Goal: Navigation & Orientation: Find specific page/section

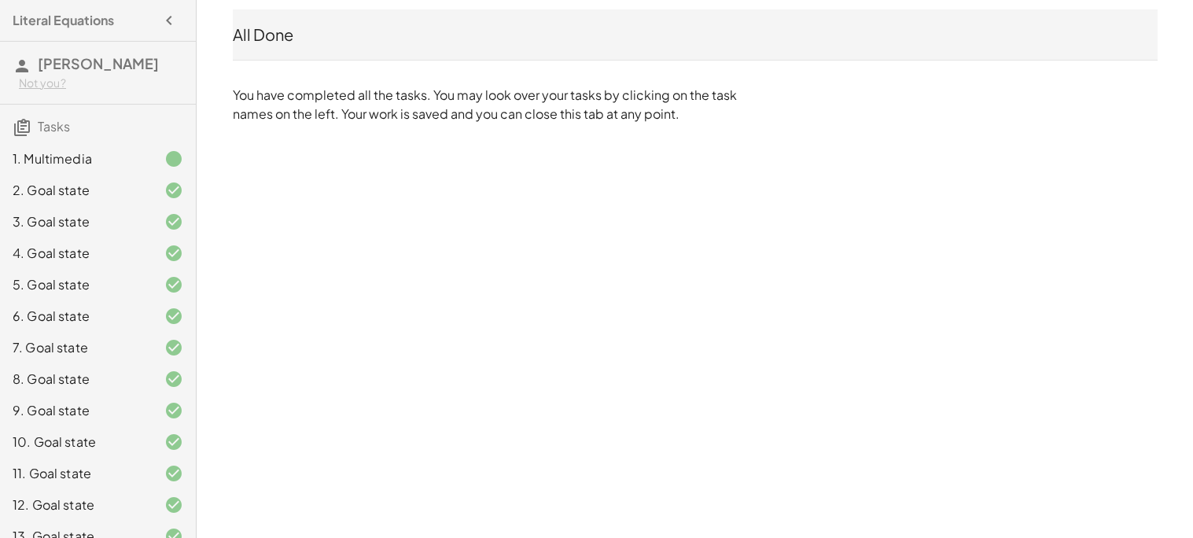
scroll to position [83, 0]
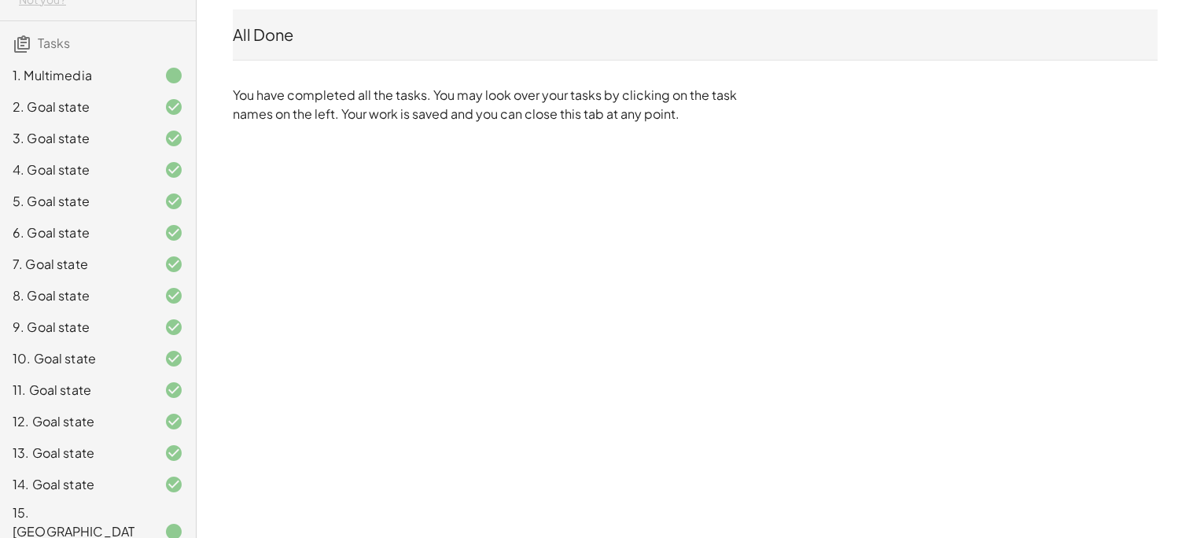
click at [108, 100] on div "2. Goal state" at bounding box center [76, 107] width 127 height 19
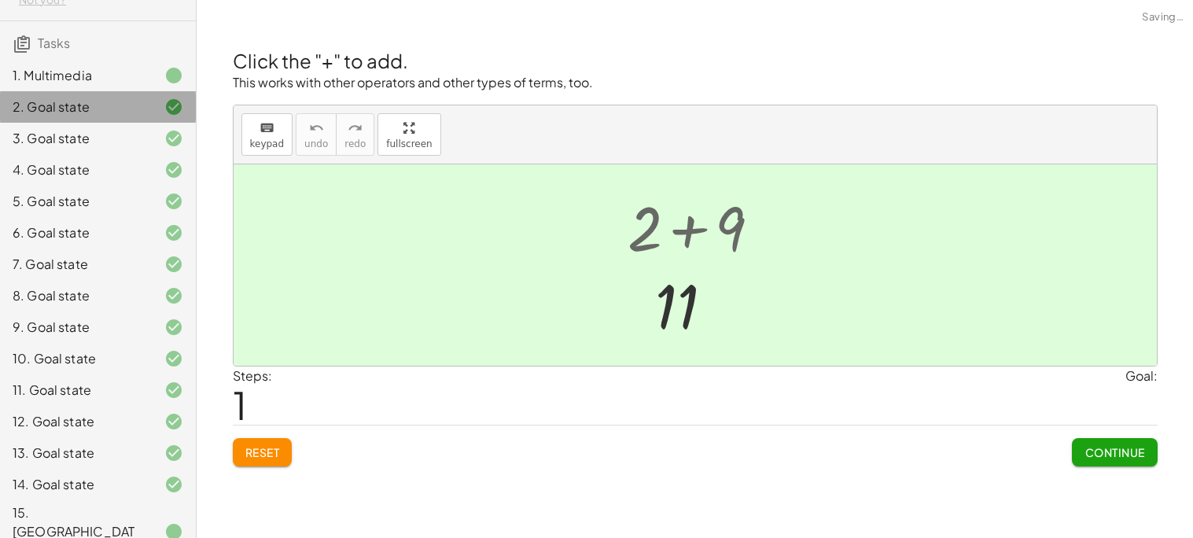
click at [142, 374] on div "9. Goal state" at bounding box center [98, 389] width 196 height 31
click at [147, 360] on div at bounding box center [161, 358] width 44 height 19
click at [156, 419] on div at bounding box center [161, 421] width 44 height 19
click at [156, 485] on div at bounding box center [161, 484] width 44 height 19
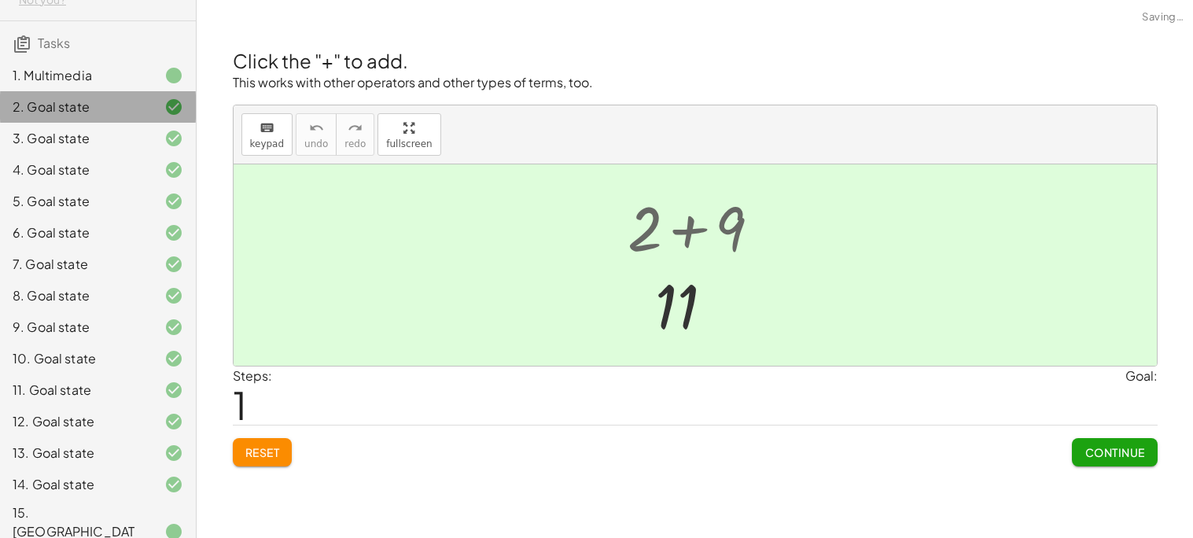
click at [156, 485] on div at bounding box center [161, 484] width 44 height 19
click at [155, 293] on div at bounding box center [161, 295] width 44 height 19
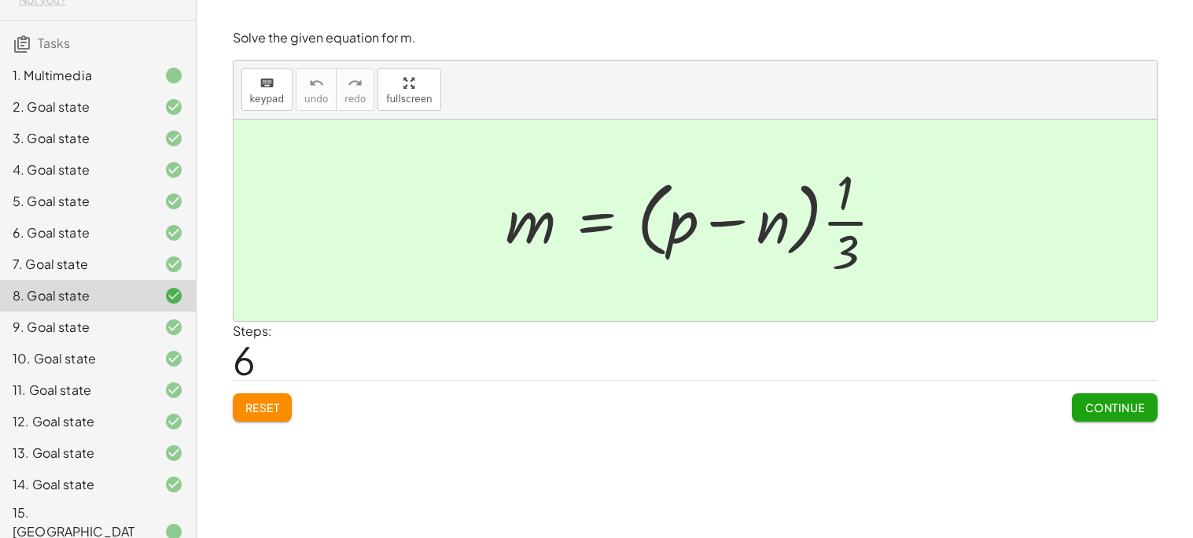
click at [87, 72] on div "1. Multimedia" at bounding box center [76, 75] width 127 height 19
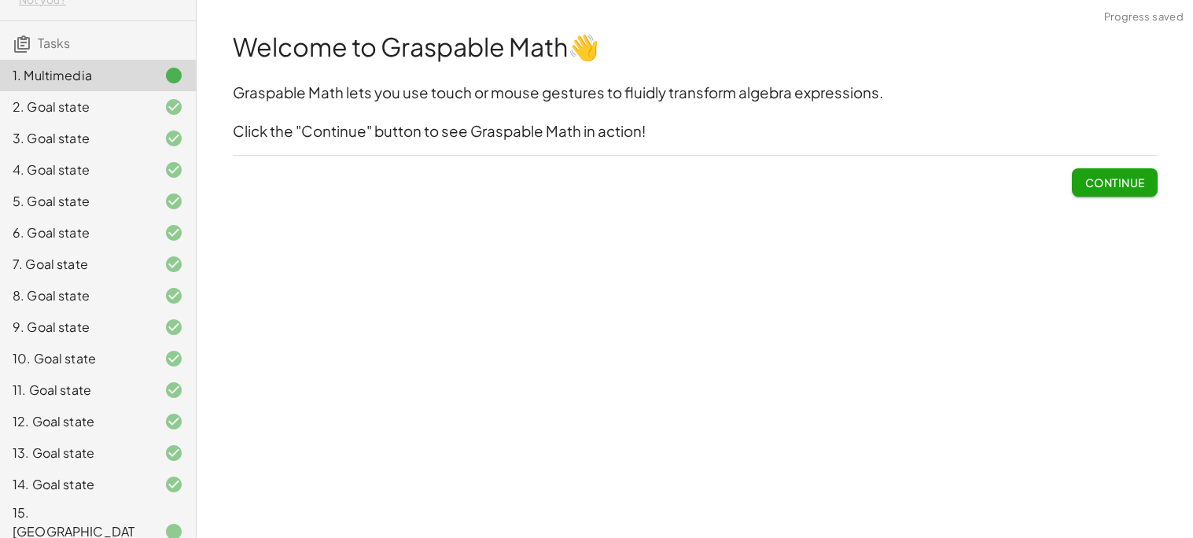
click at [56, 106] on div "2. Goal state" at bounding box center [76, 107] width 127 height 19
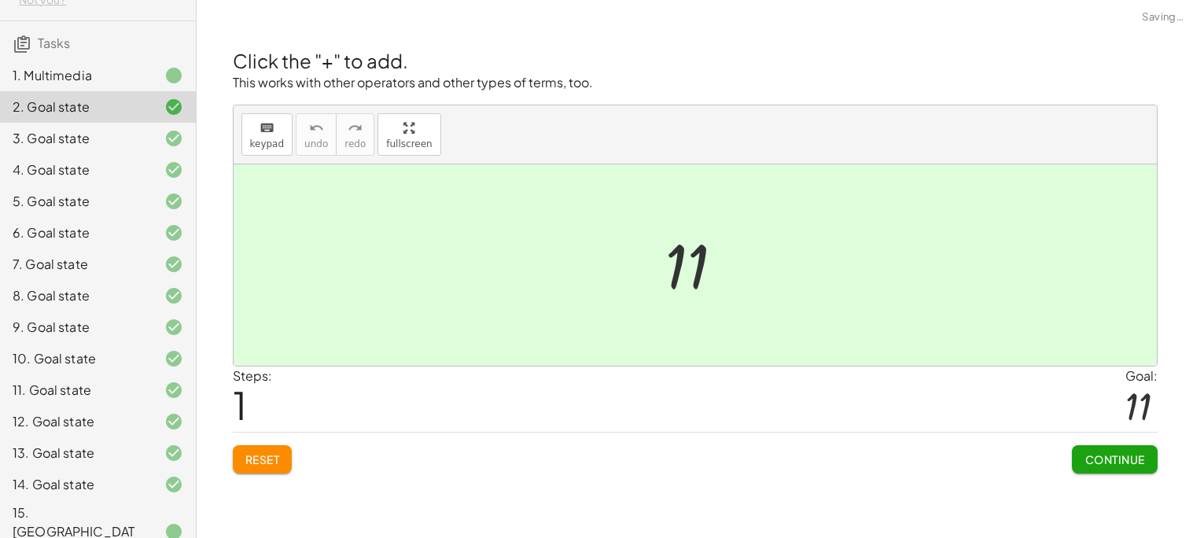
click at [71, 137] on div "3. Goal state" at bounding box center [76, 138] width 127 height 19
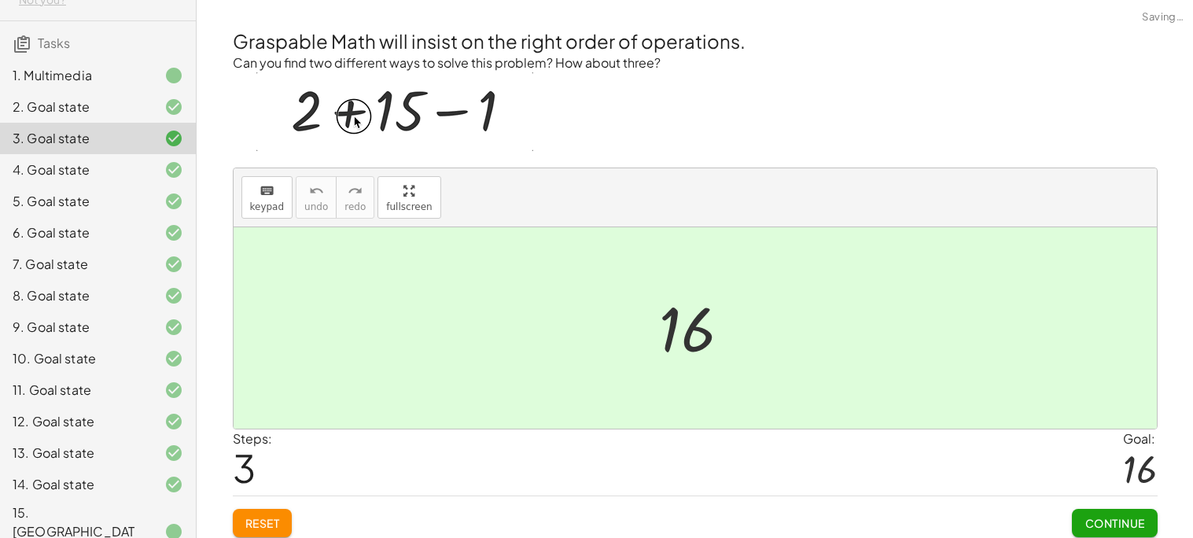
click at [78, 179] on div "4. Goal state" at bounding box center [76, 169] width 127 height 19
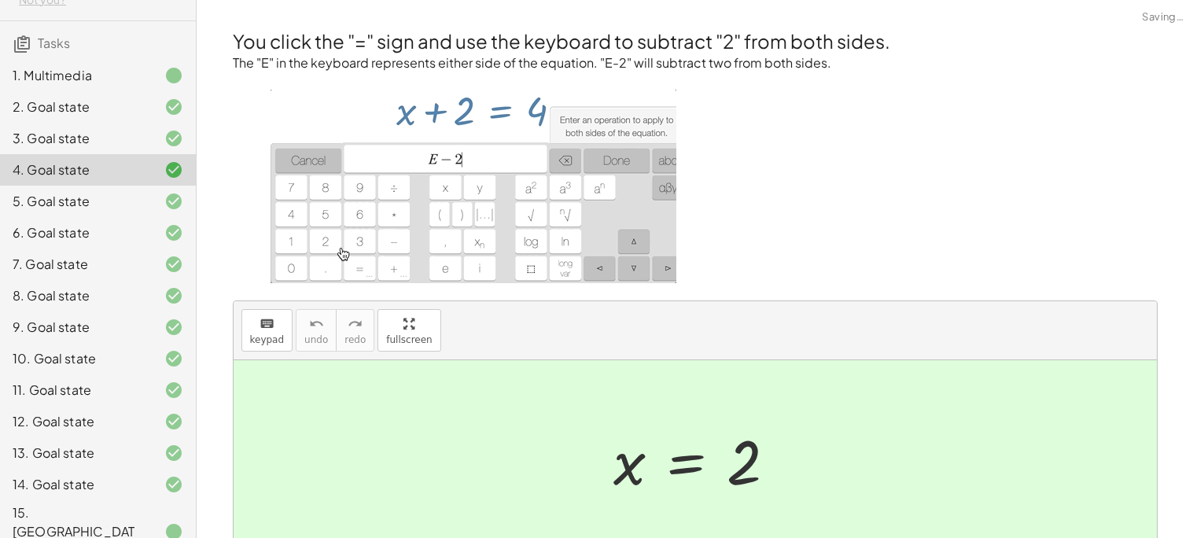
click at [86, 233] on div "6. Goal state" at bounding box center [76, 232] width 127 height 19
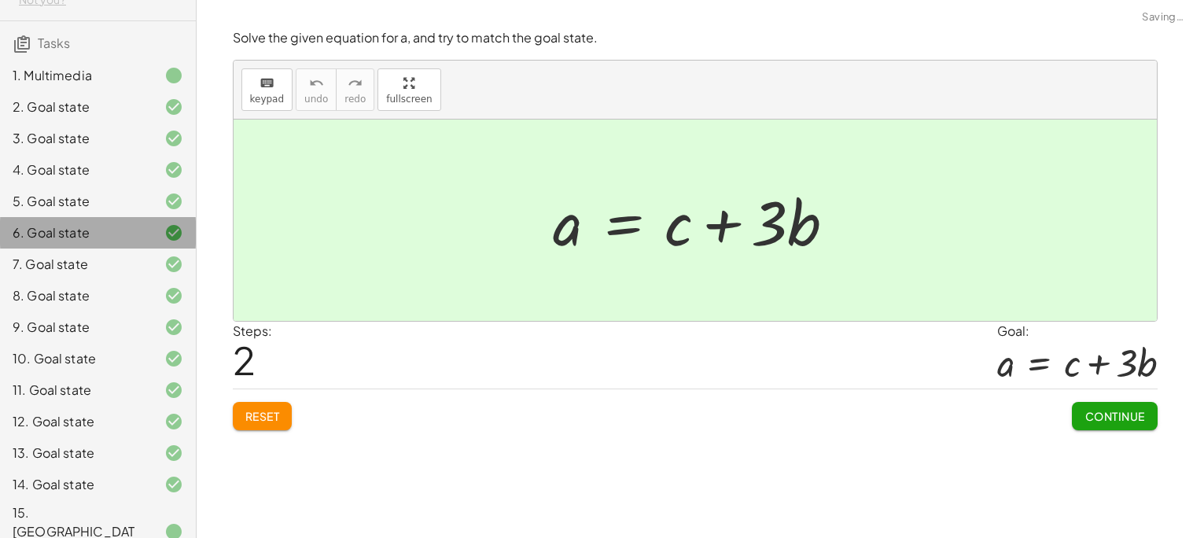
click at [101, 325] on div "9. Goal state" at bounding box center [76, 327] width 127 height 19
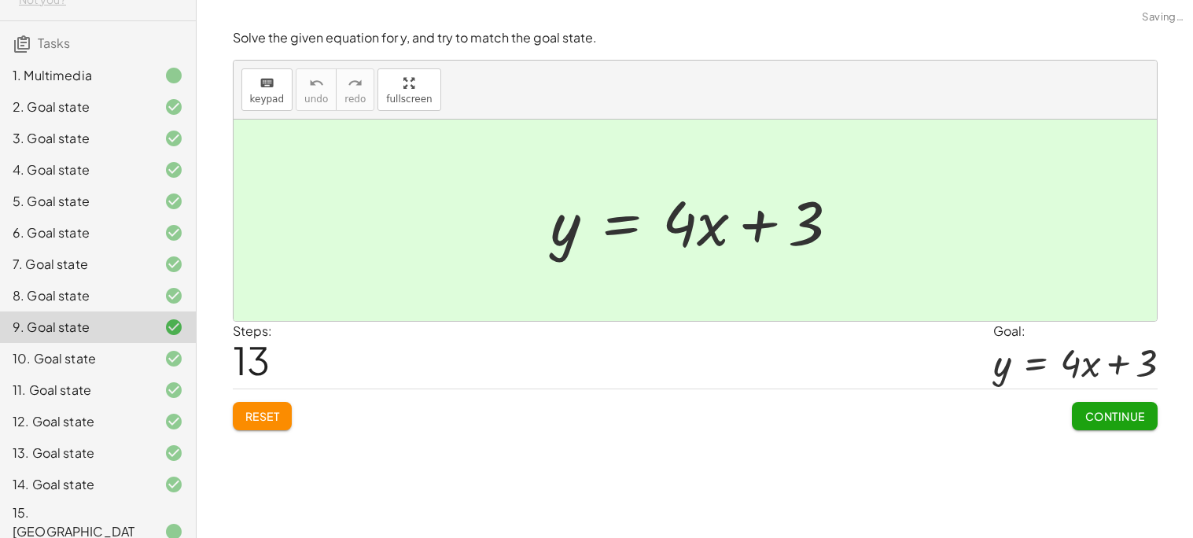
click at [105, 392] on div "11. Goal state" at bounding box center [76, 390] width 127 height 19
